Goal: Transaction & Acquisition: Purchase product/service

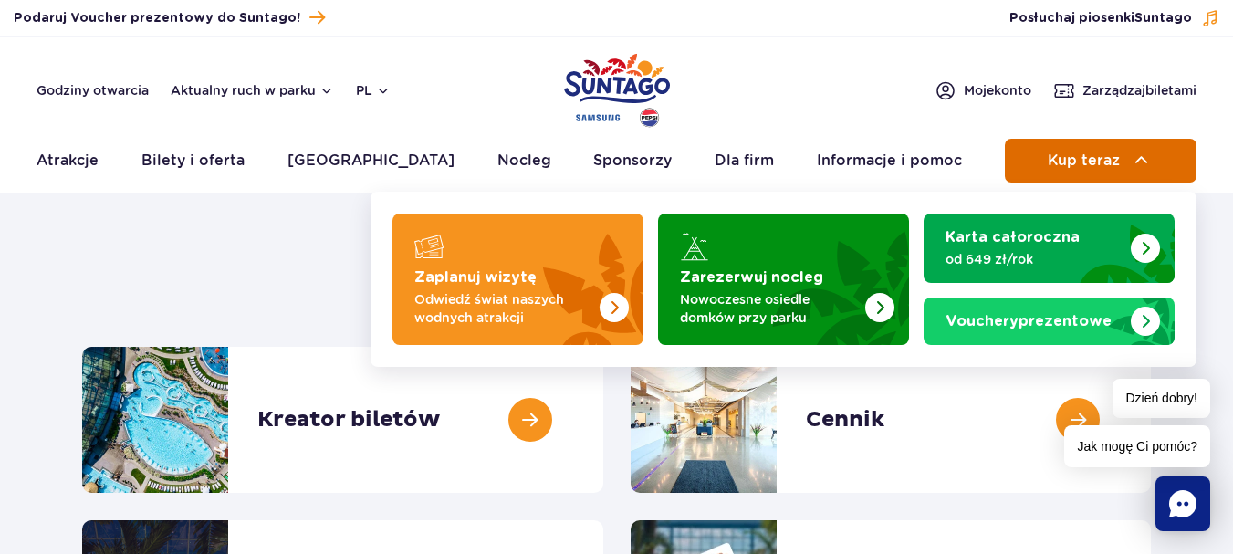
click at [1111, 161] on span "Kup teraz" at bounding box center [1084, 160] width 72 height 16
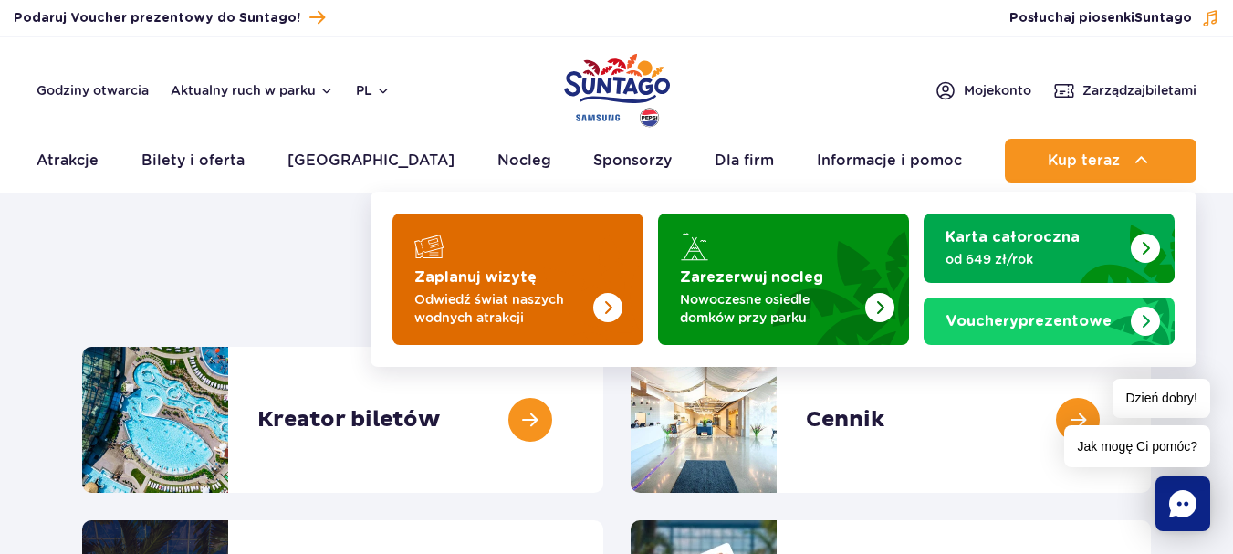
click at [455, 297] on p "Odwiedź świat naszych wodnych atrakcji" at bounding box center [503, 308] width 178 height 36
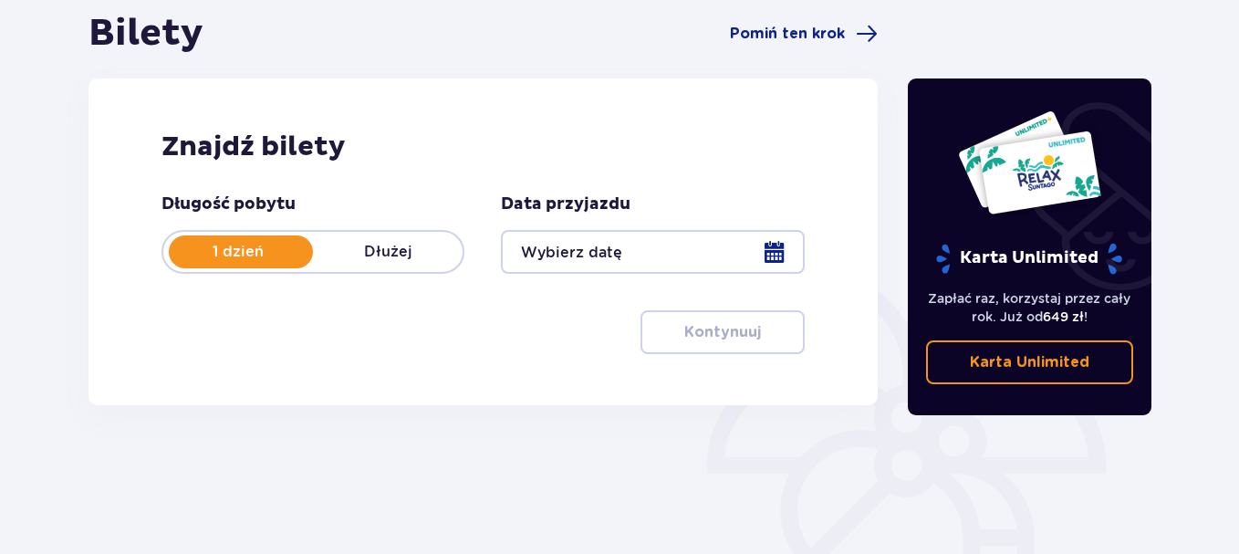
click at [777, 251] on div at bounding box center [652, 252] width 303 height 44
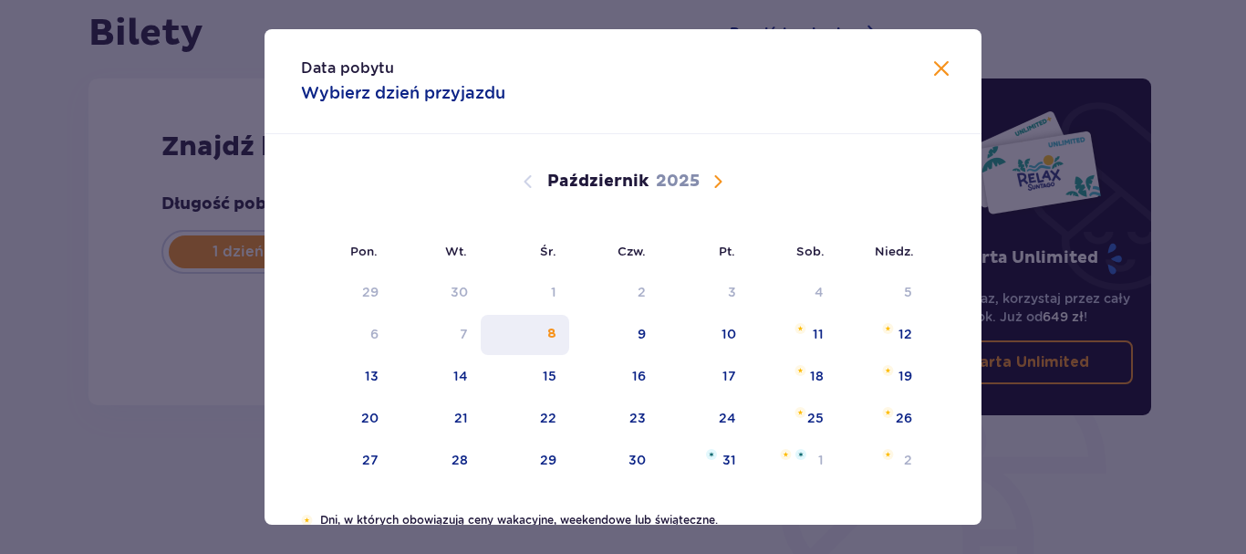
click at [558, 336] on div "8" at bounding box center [525, 335] width 89 height 40
type input "08.10.25"
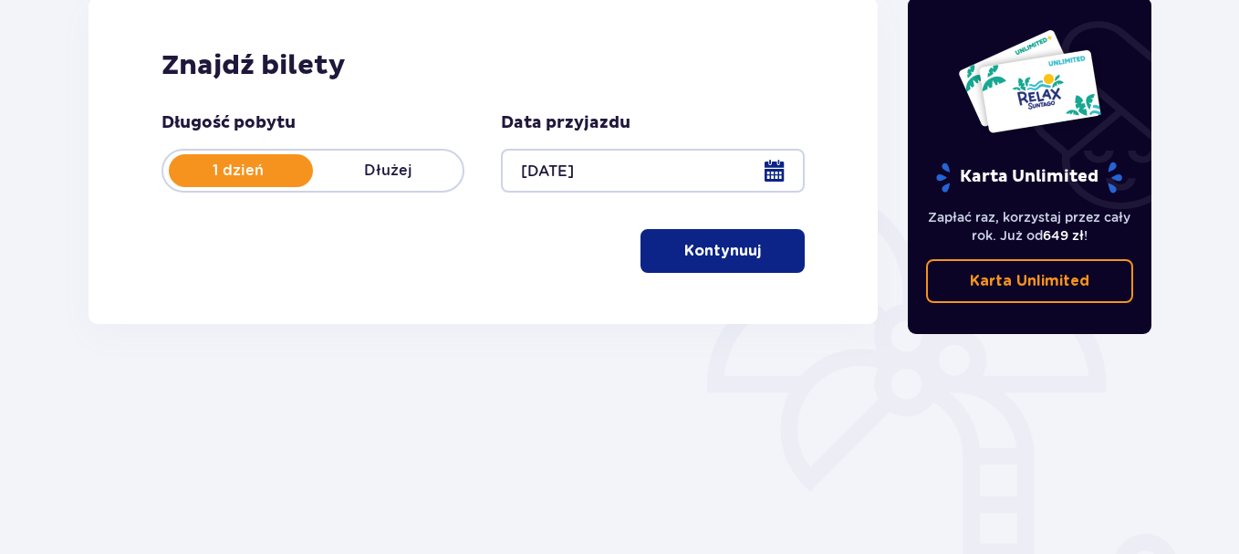
scroll to position [274, 0]
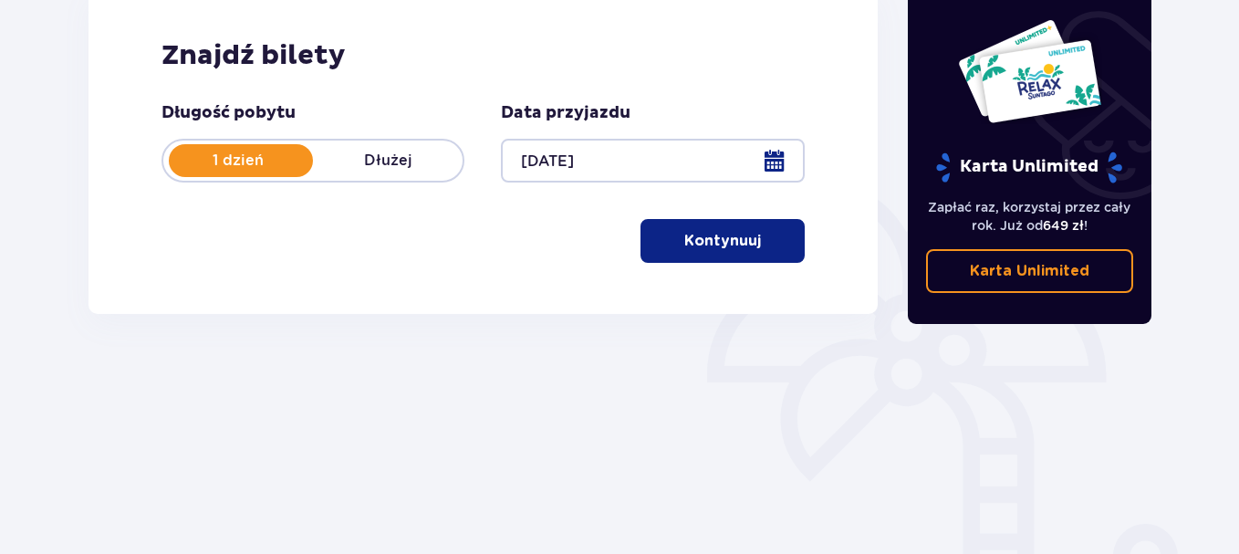
click at [684, 241] on p "Kontynuuj" at bounding box center [722, 241] width 77 height 20
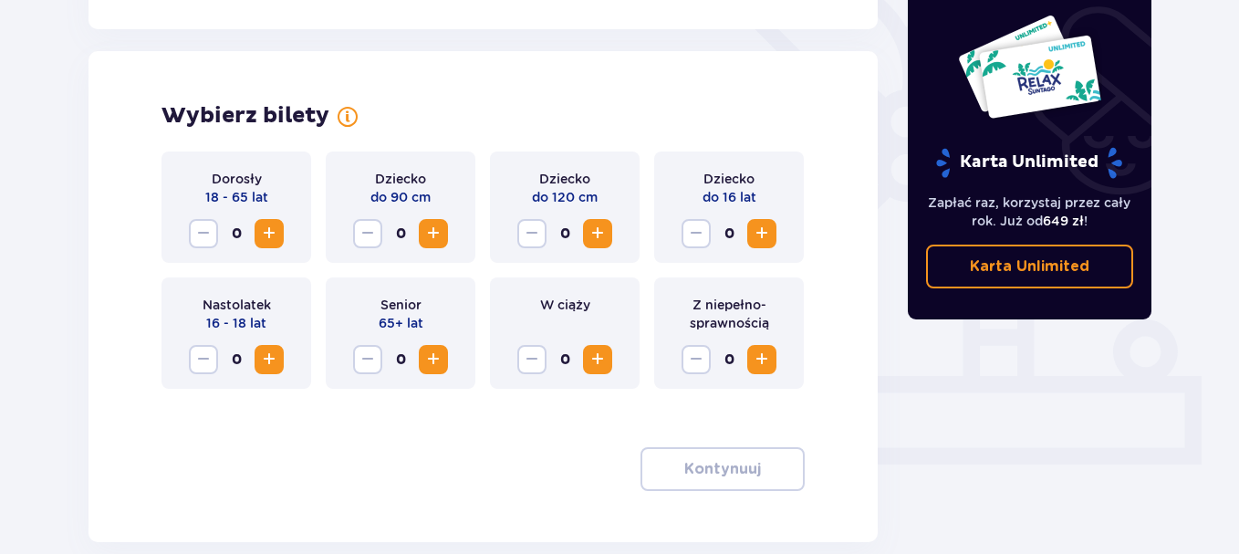
scroll to position [507, 0]
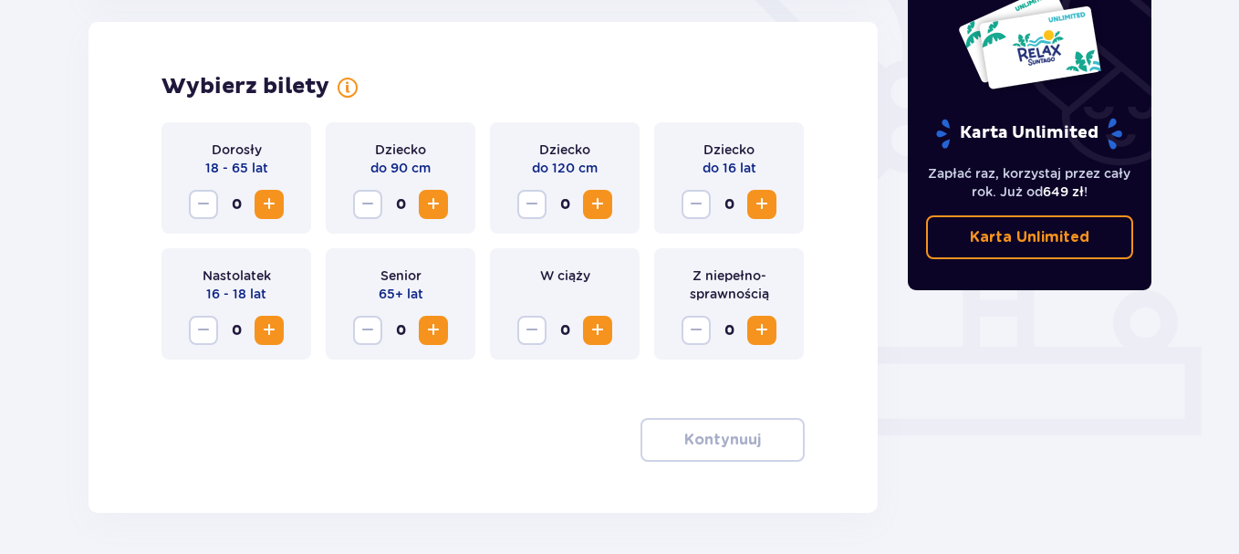
click at [267, 197] on span "Zwiększ" at bounding box center [269, 204] width 22 height 22
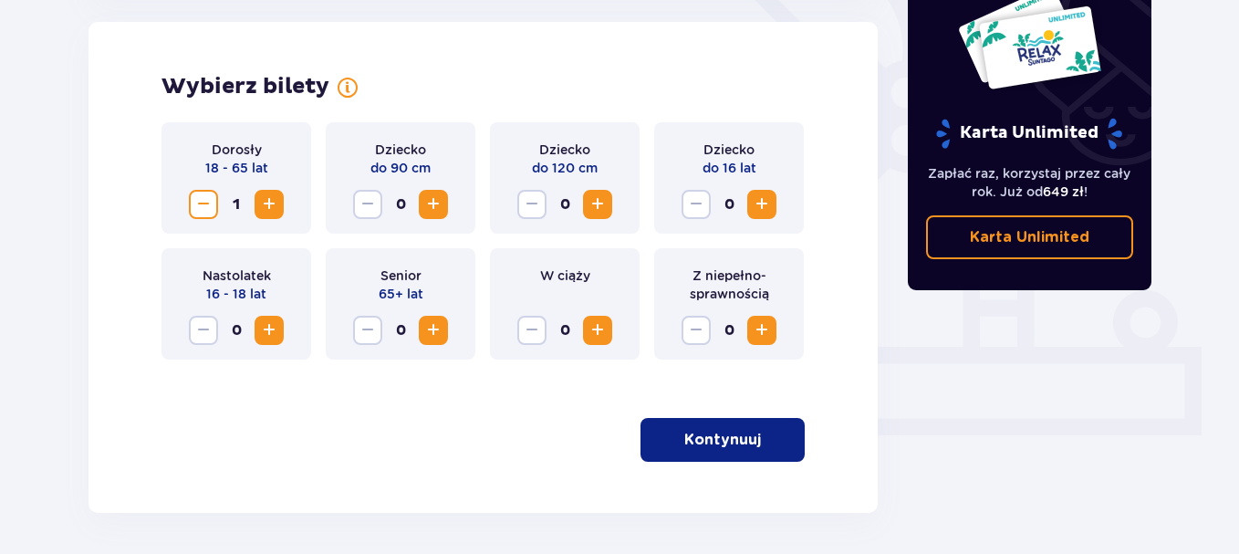
click at [267, 197] on span "Zwiększ" at bounding box center [269, 204] width 22 height 22
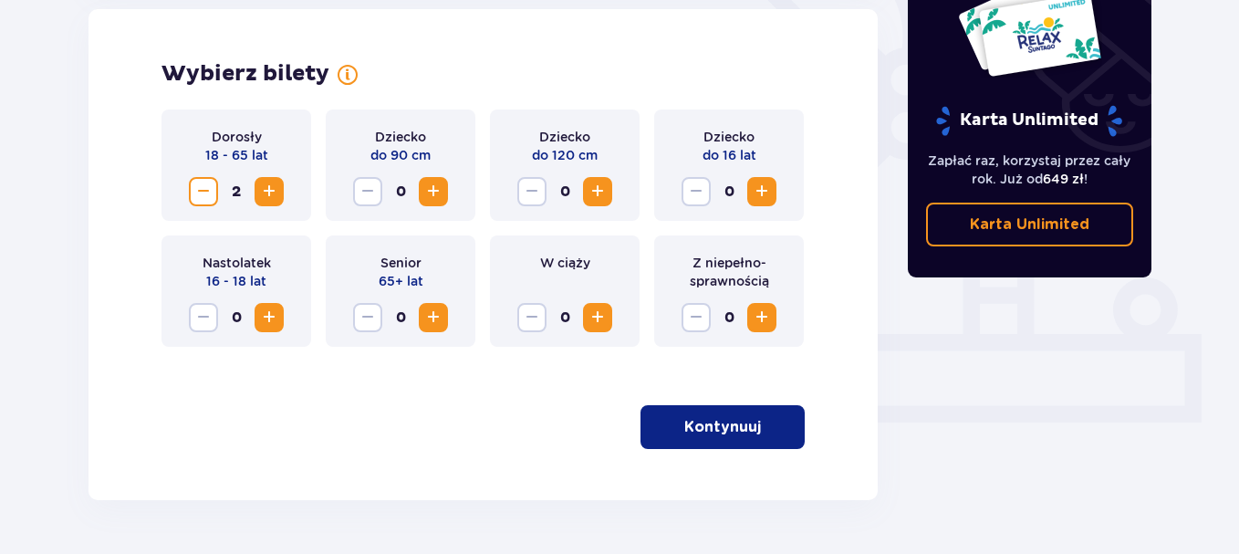
scroll to position [576, 0]
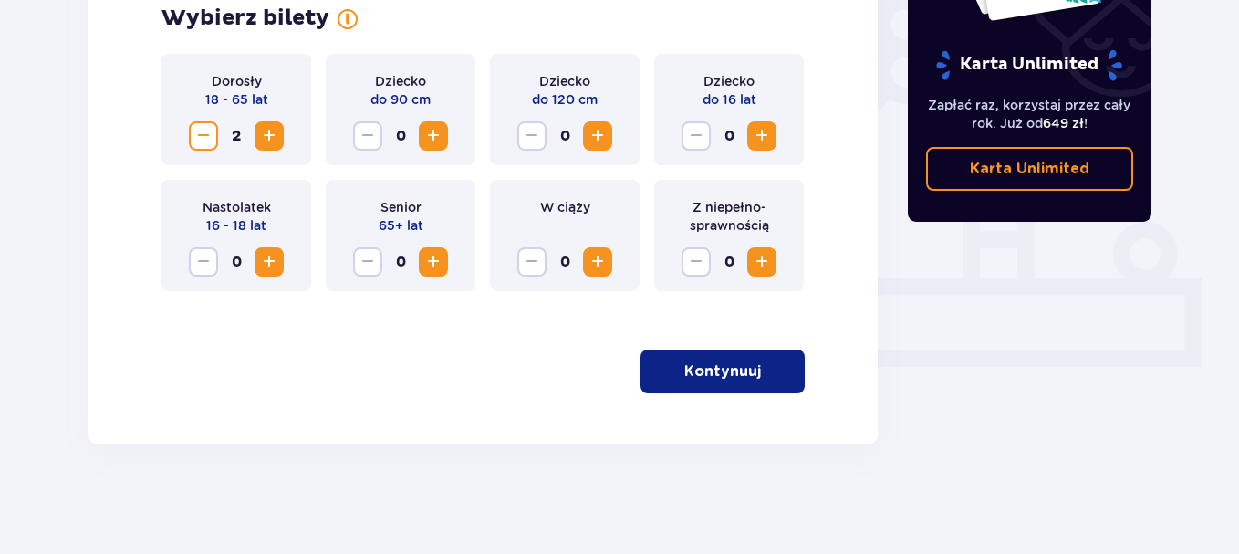
click at [710, 376] on p "Kontynuuj" at bounding box center [722, 371] width 77 height 20
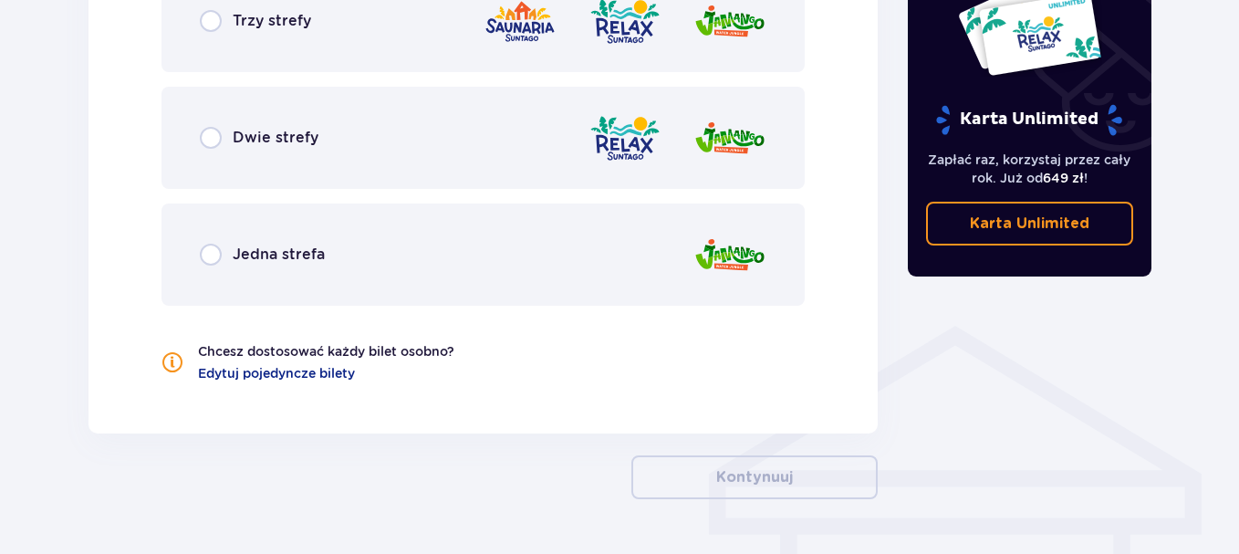
scroll to position [1115, 0]
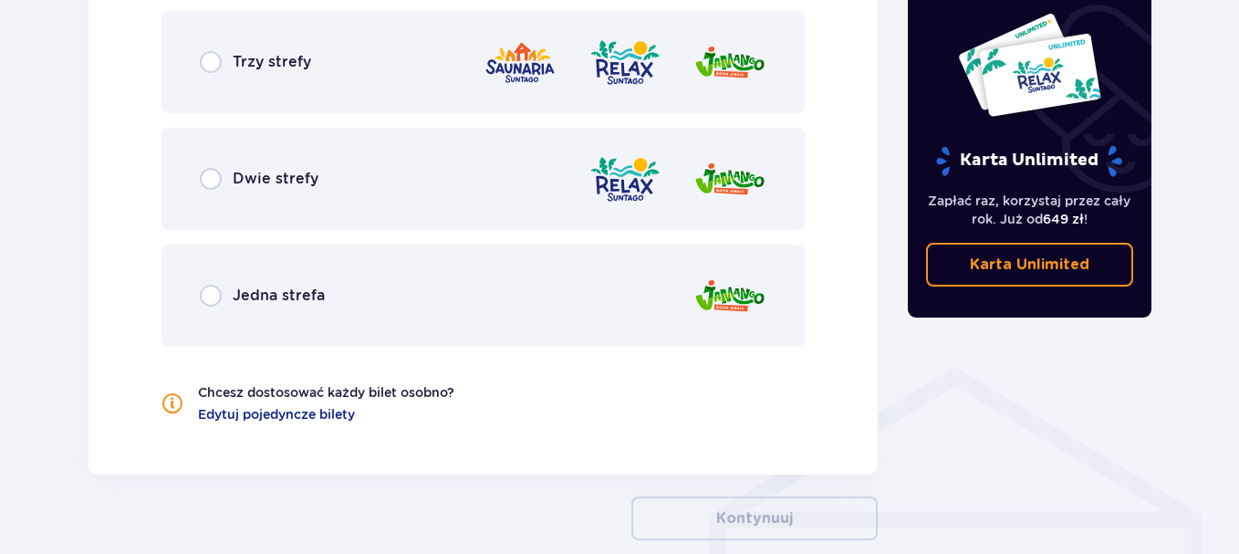
click at [214, 180] on input "radio" at bounding box center [211, 179] width 22 height 22
radio input "true"
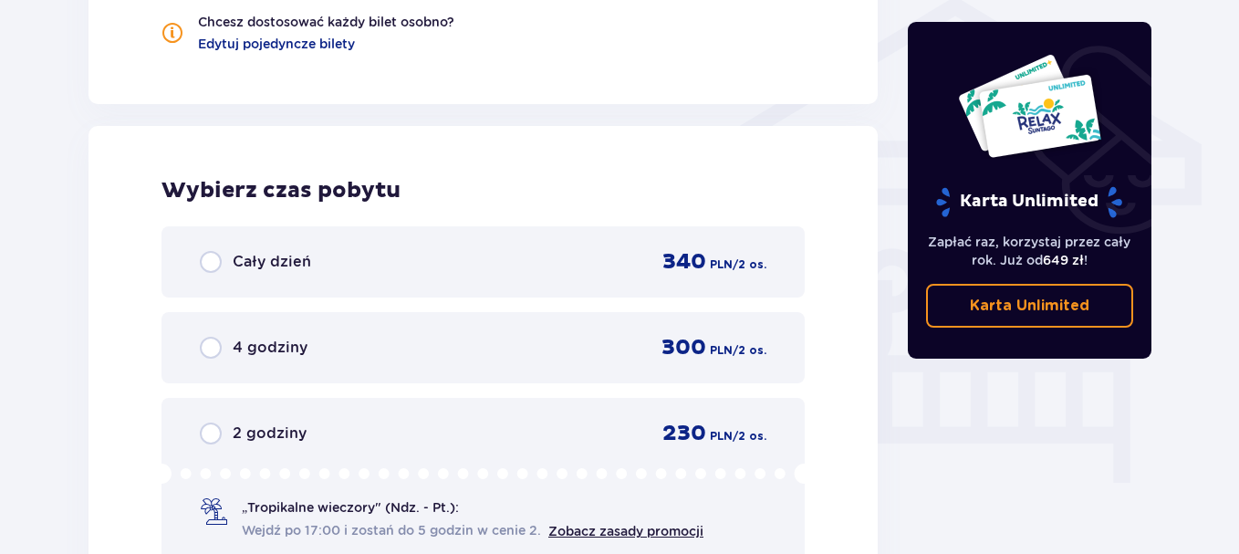
scroll to position [1568, 0]
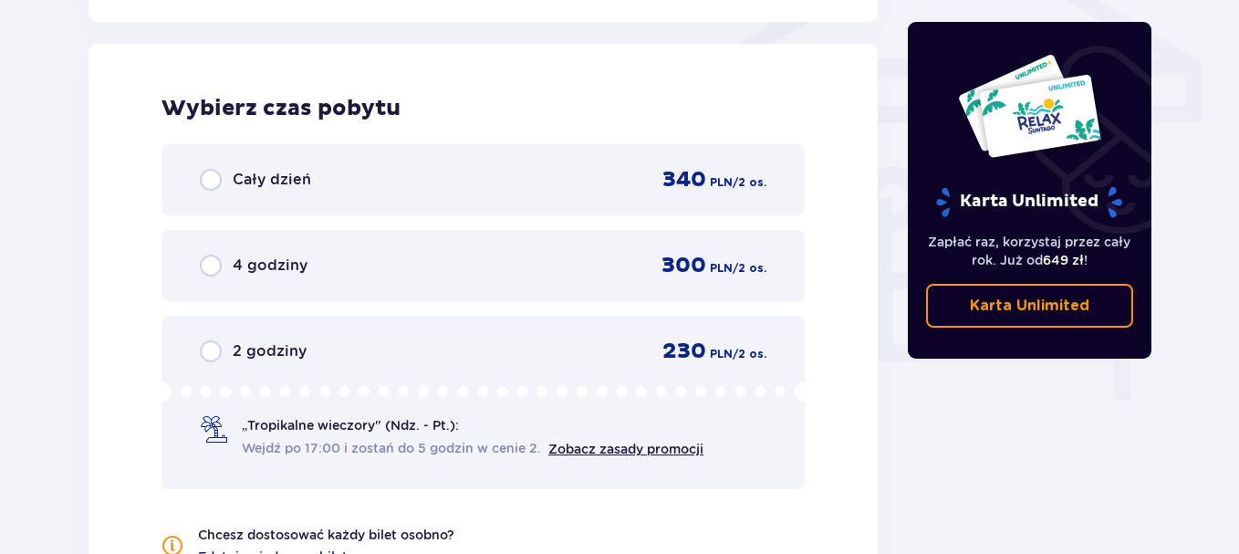
click at [212, 353] on input "radio" at bounding box center [211, 351] width 22 height 22
radio input "true"
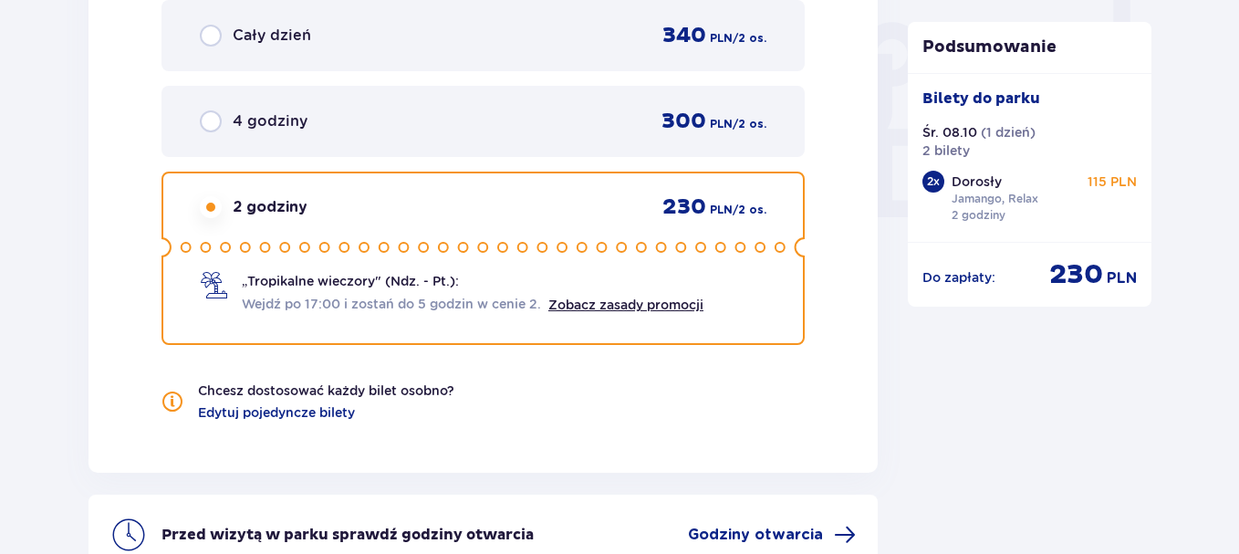
scroll to position [1908, 0]
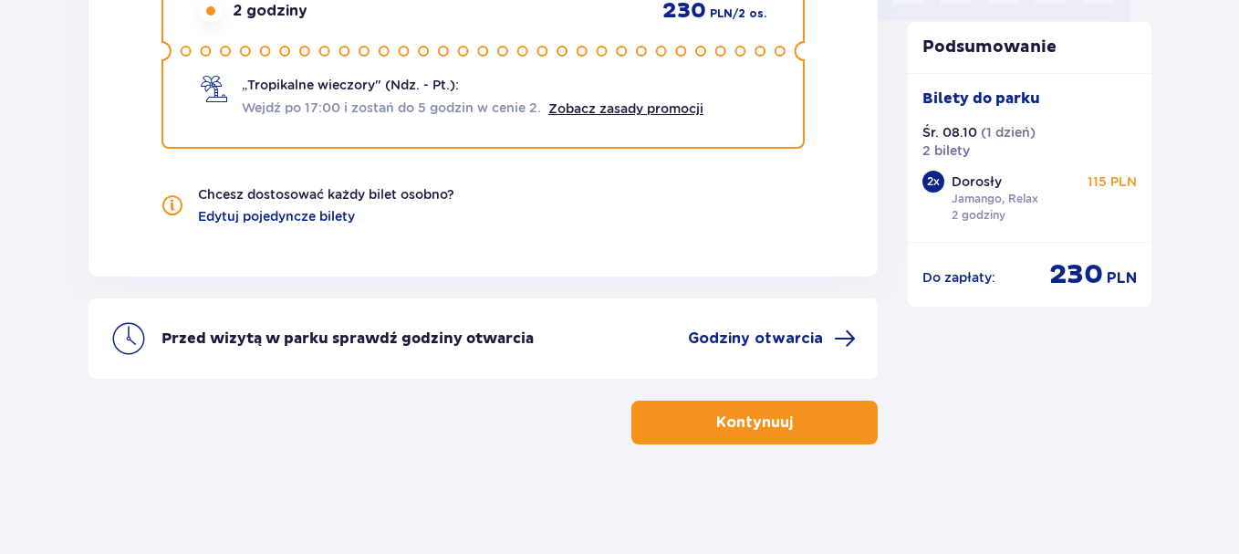
click at [749, 422] on p "Kontynuuj" at bounding box center [754, 422] width 77 height 20
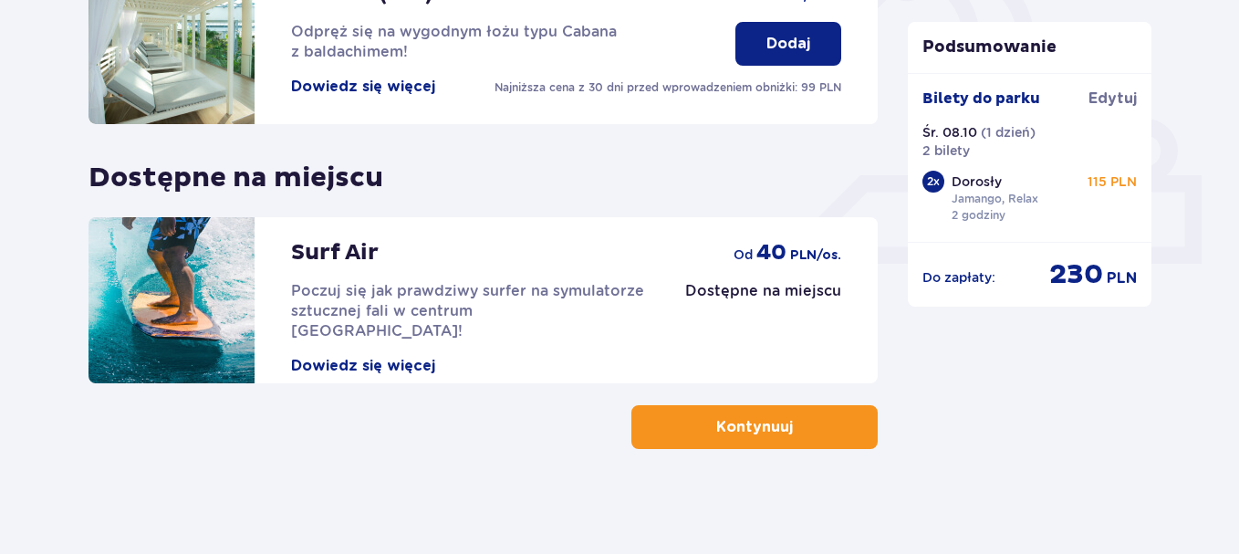
scroll to position [683, 0]
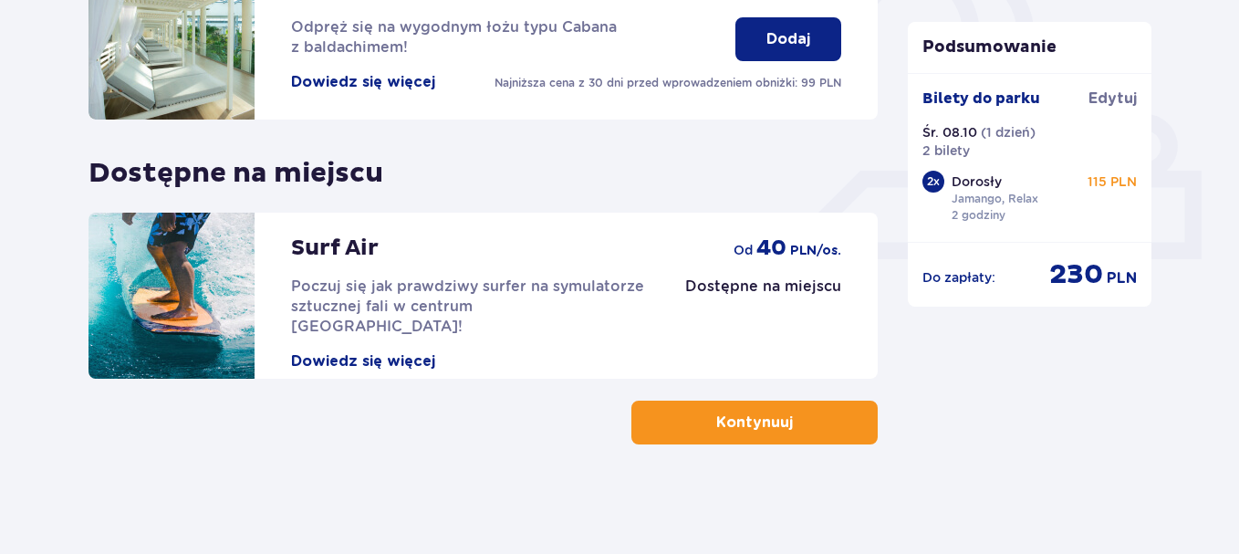
click at [730, 418] on p "Kontynuuj" at bounding box center [754, 422] width 77 height 20
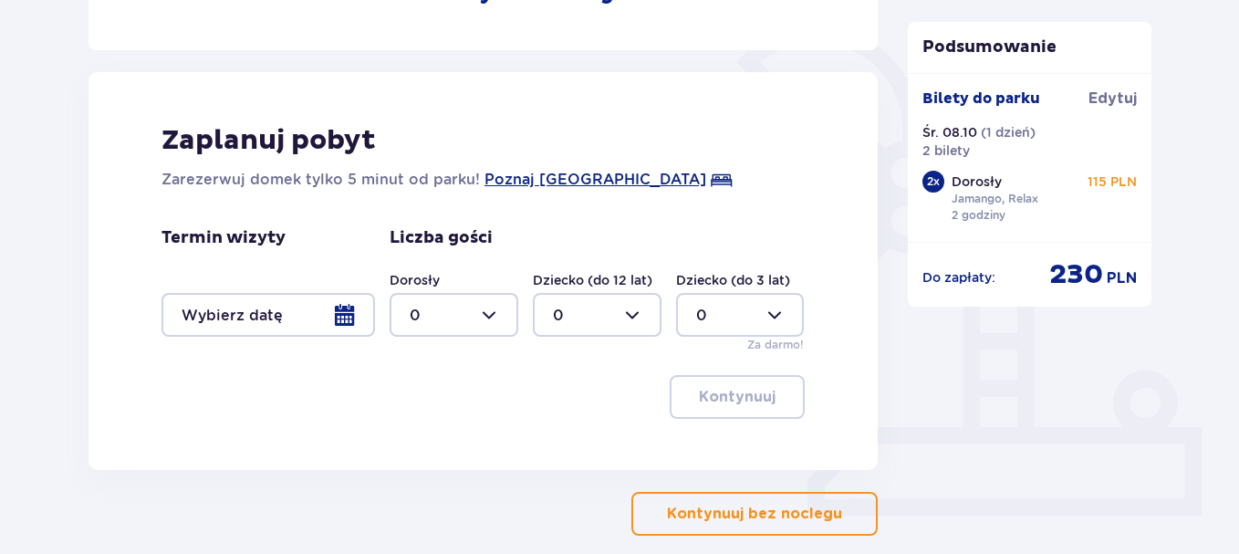
scroll to position [456, 0]
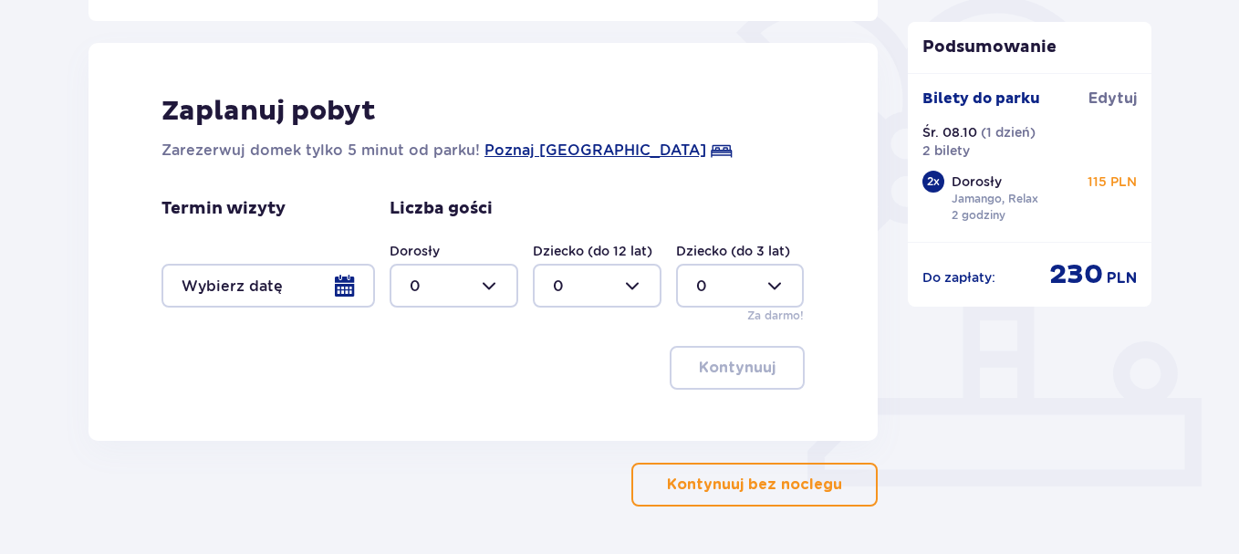
click at [751, 485] on p "Kontynuuj bez noclegu" at bounding box center [754, 484] width 175 height 20
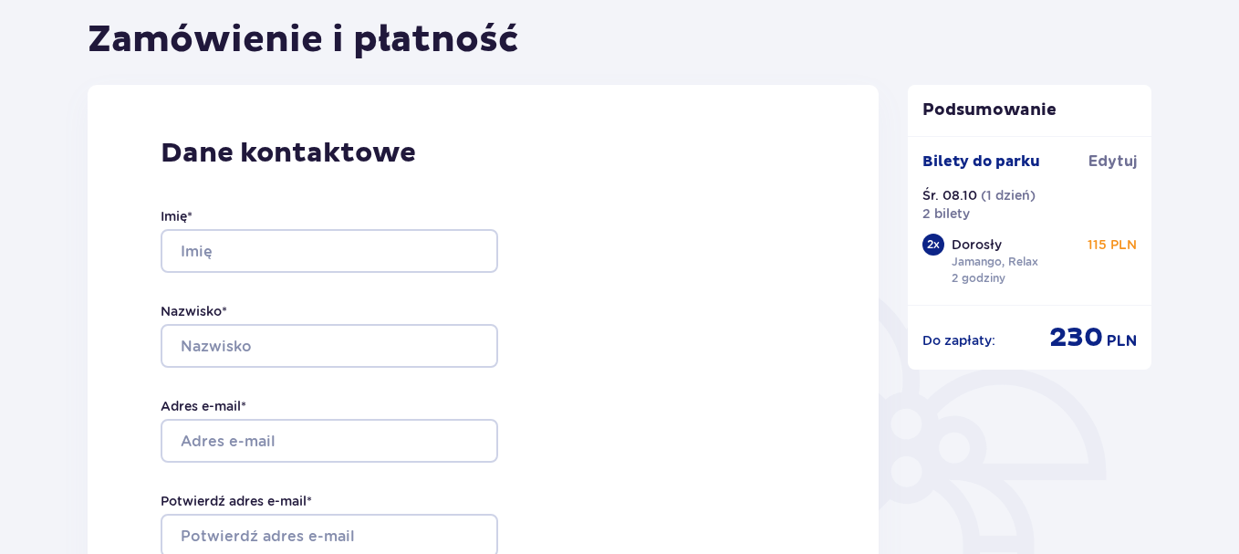
scroll to position [182, 0]
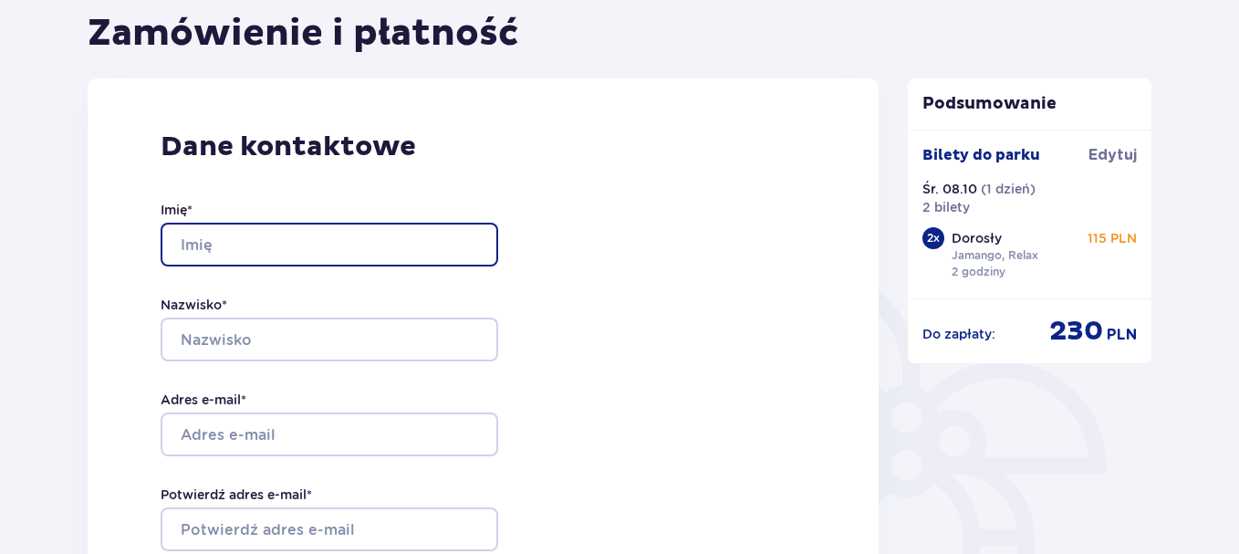
click at [235, 241] on input "Imię *" at bounding box center [330, 245] width 338 height 44
type input "Grzegorz"
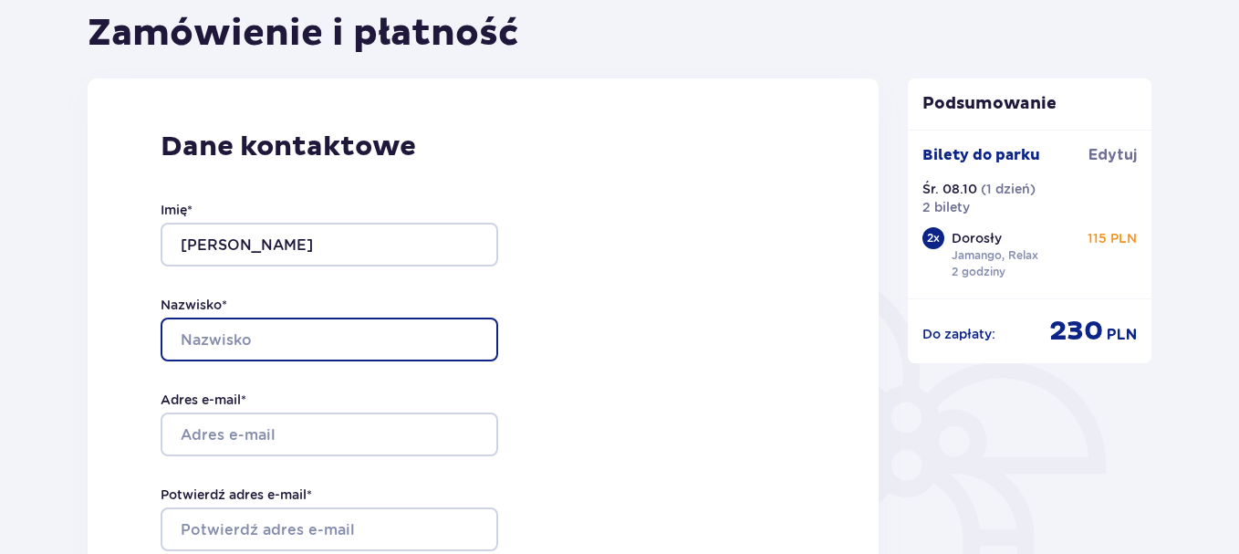
click at [278, 336] on input "Nazwisko *" at bounding box center [330, 340] width 338 height 44
type input "Flint"
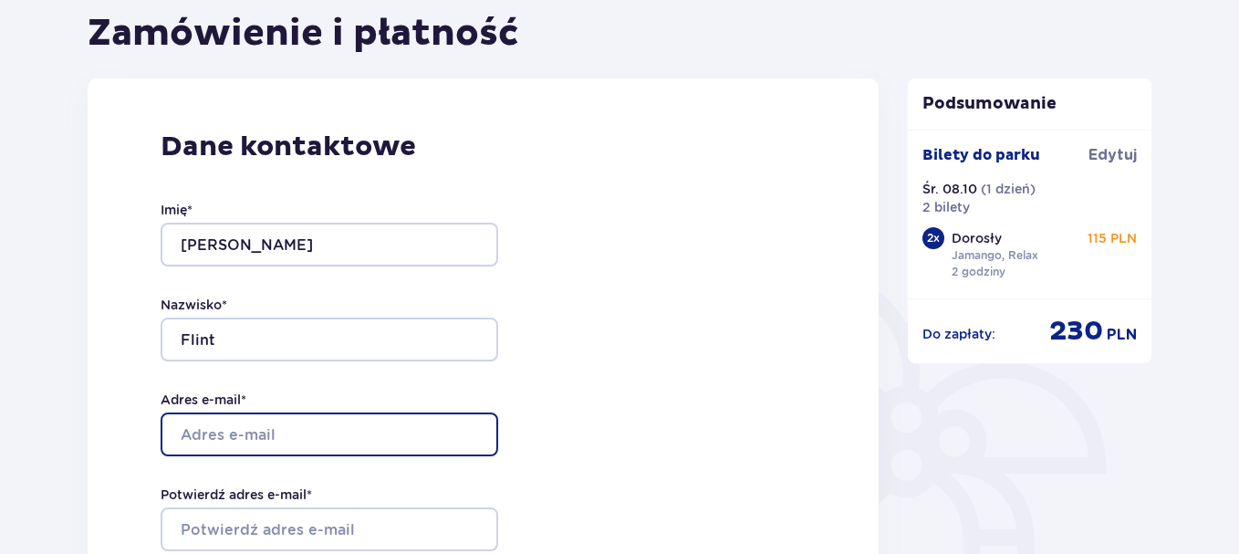
click at [285, 438] on input "Adres e-mail *" at bounding box center [330, 434] width 338 height 44
type input "flint@flint.com.pl"
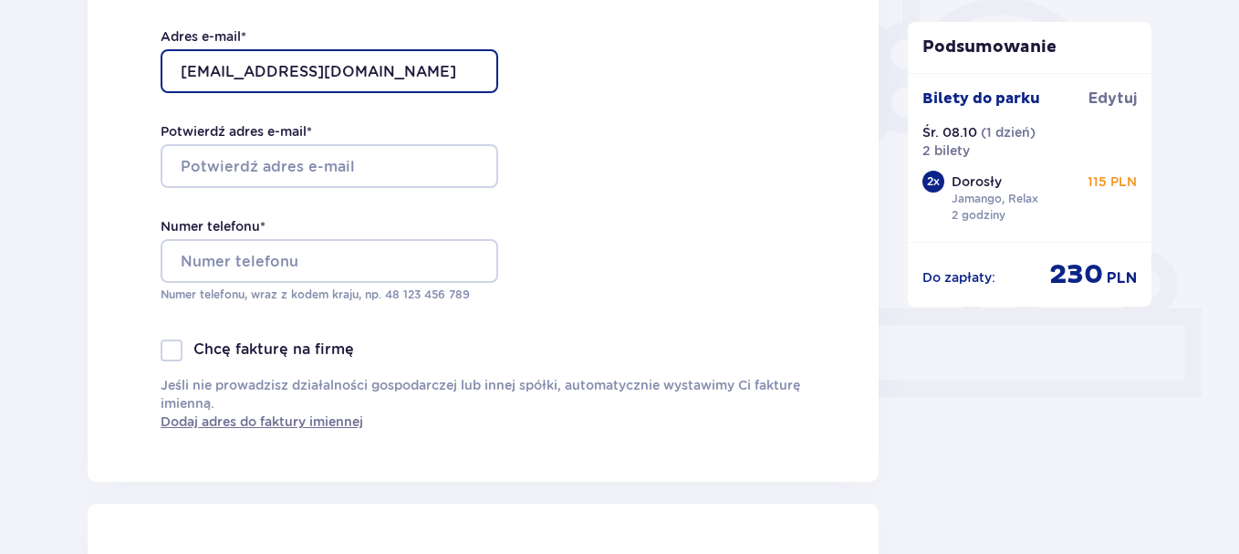
scroll to position [547, 0]
drag, startPoint x: 314, startPoint y: 68, endPoint x: 176, endPoint y: 68, distance: 137.8
click at [175, 68] on input "flint@flint.com.pl" at bounding box center [330, 69] width 338 height 44
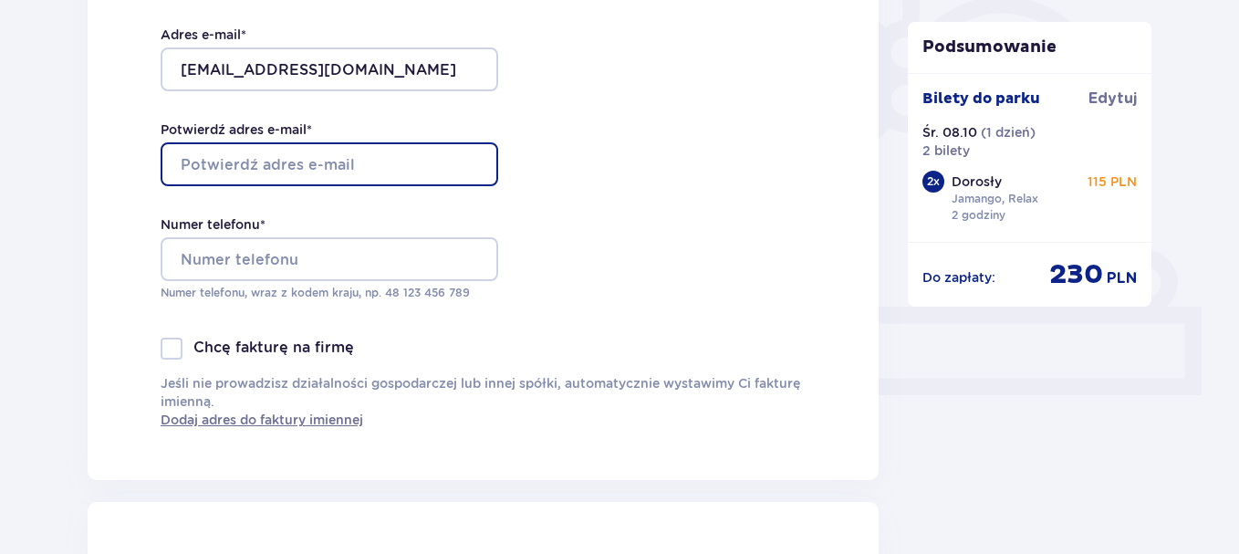
click at [198, 161] on input "Potwierdź adres e-mail *" at bounding box center [330, 164] width 338 height 44
paste input "flint@flint.com.pl"
type input "flint@flint.com.pl"
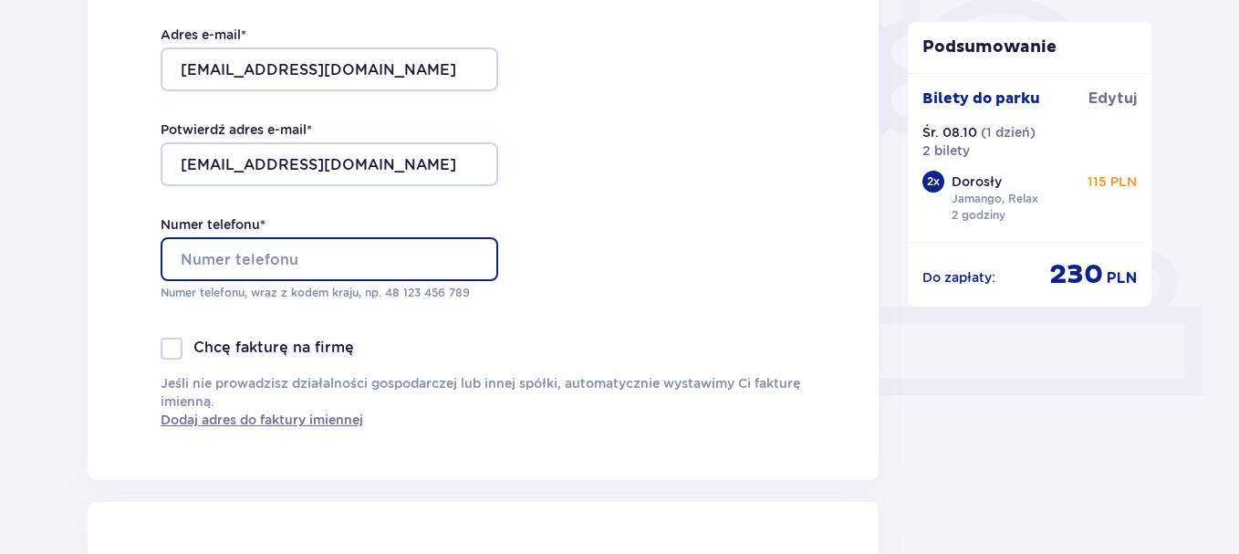
click at [307, 259] on input "Numer telefonu *" at bounding box center [330, 259] width 338 height 44
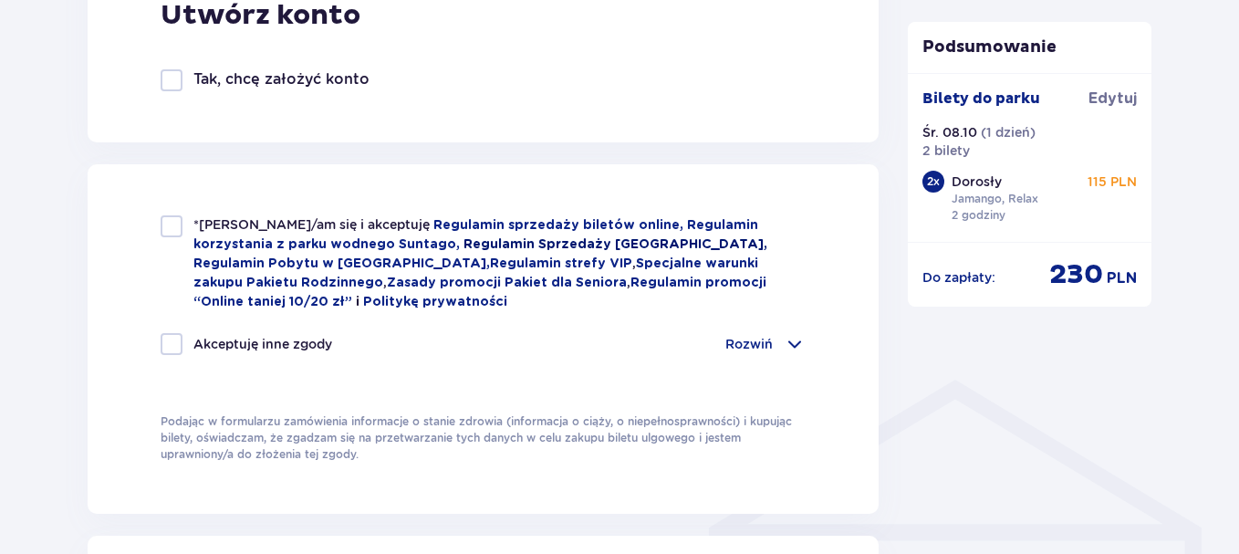
scroll to position [1186, 0]
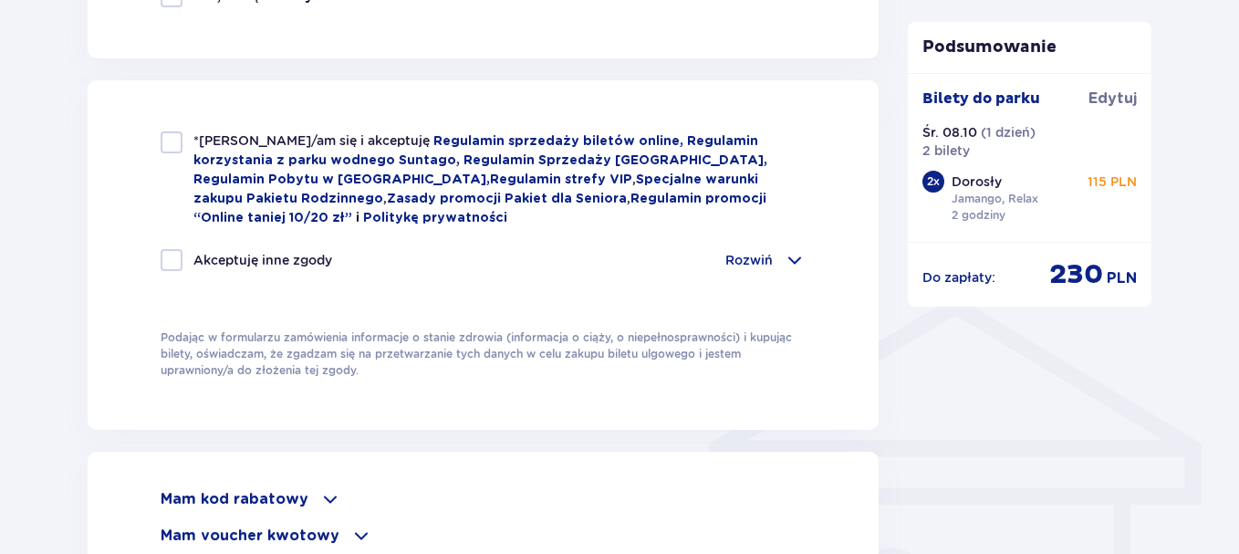
type input "607607266"
click at [171, 149] on div at bounding box center [172, 142] width 22 height 22
checkbox input "true"
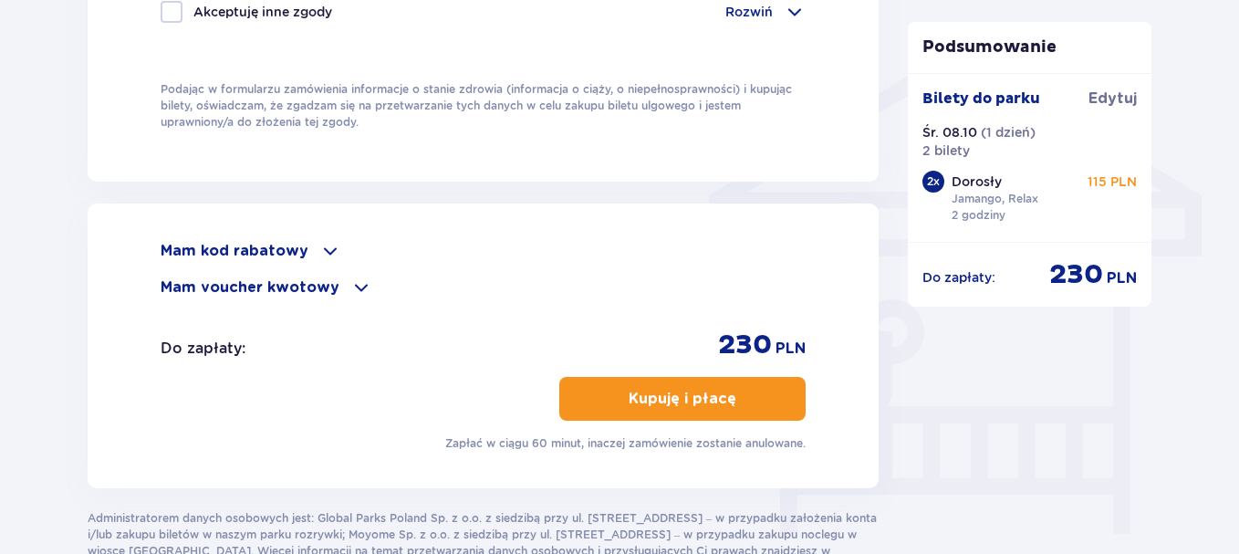
scroll to position [1460, 0]
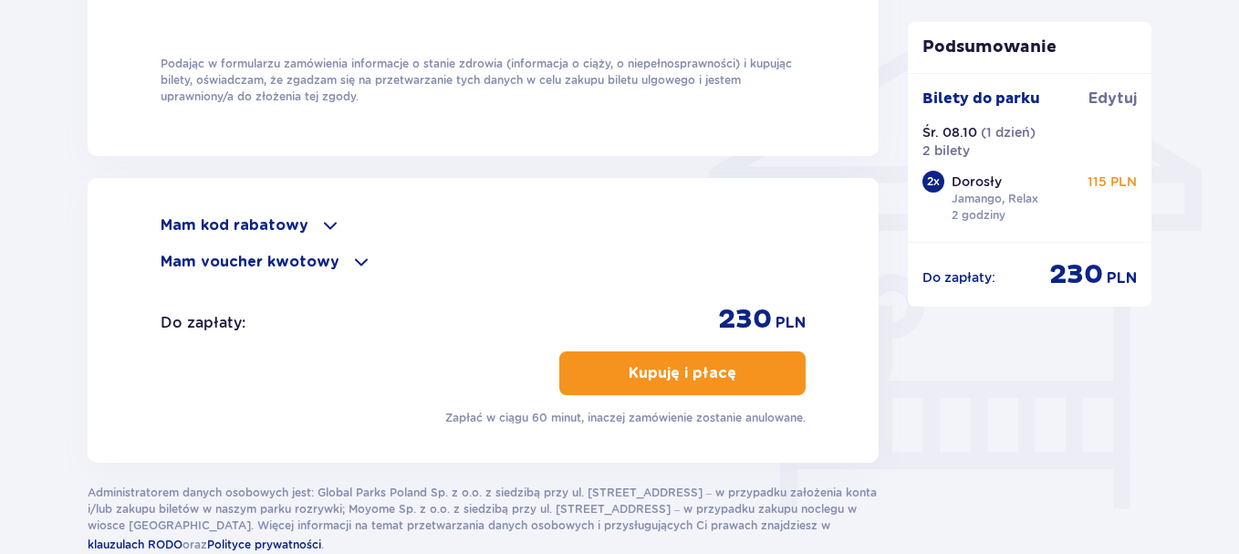
click at [672, 363] on p "Kupuję i płacę" at bounding box center [683, 373] width 108 height 20
